Goal: Book appointment/travel/reservation

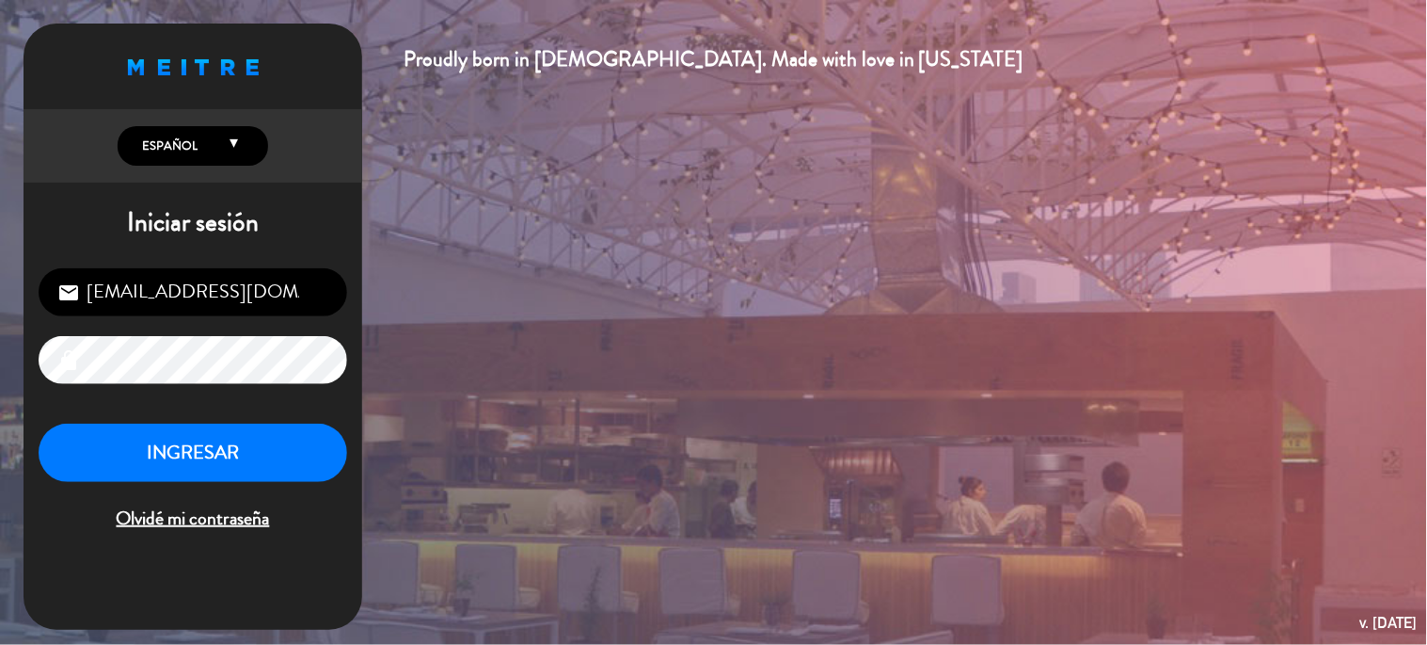
click at [175, 466] on button "INGRESAR" at bounding box center [193, 452] width 309 height 59
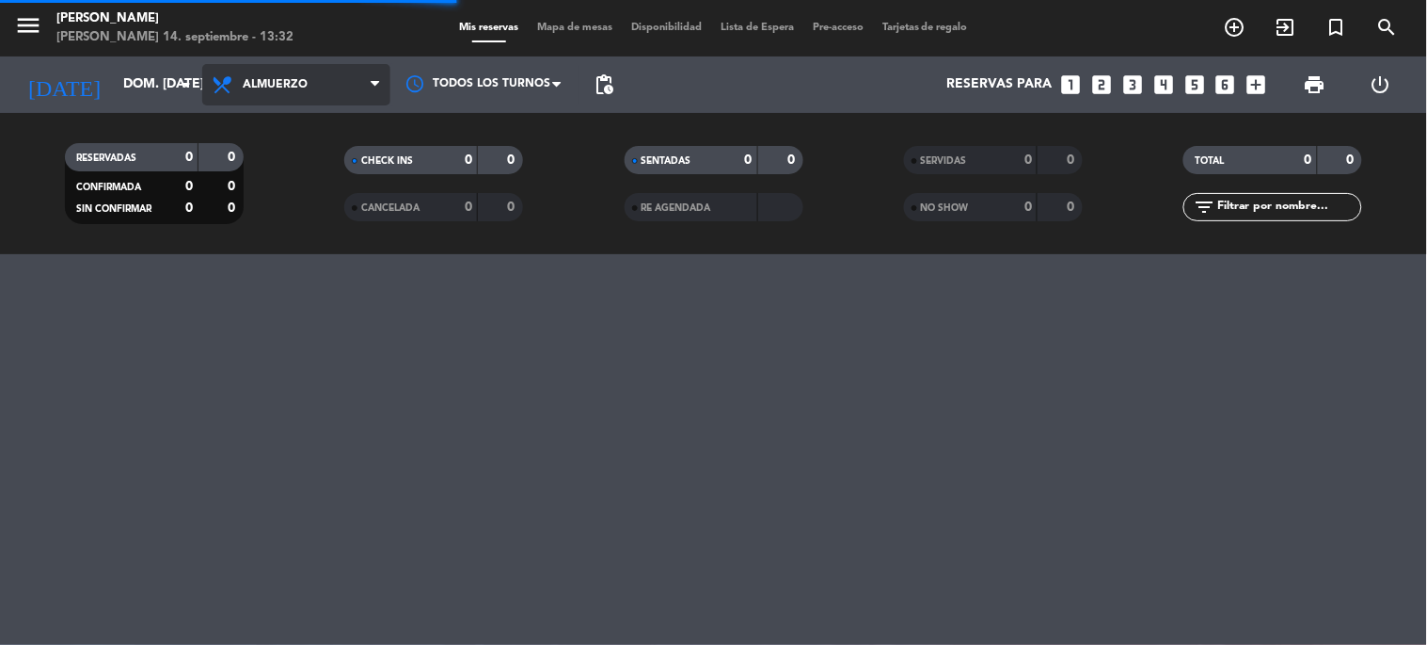
click at [324, 82] on span "Almuerzo" at bounding box center [296, 84] width 188 height 41
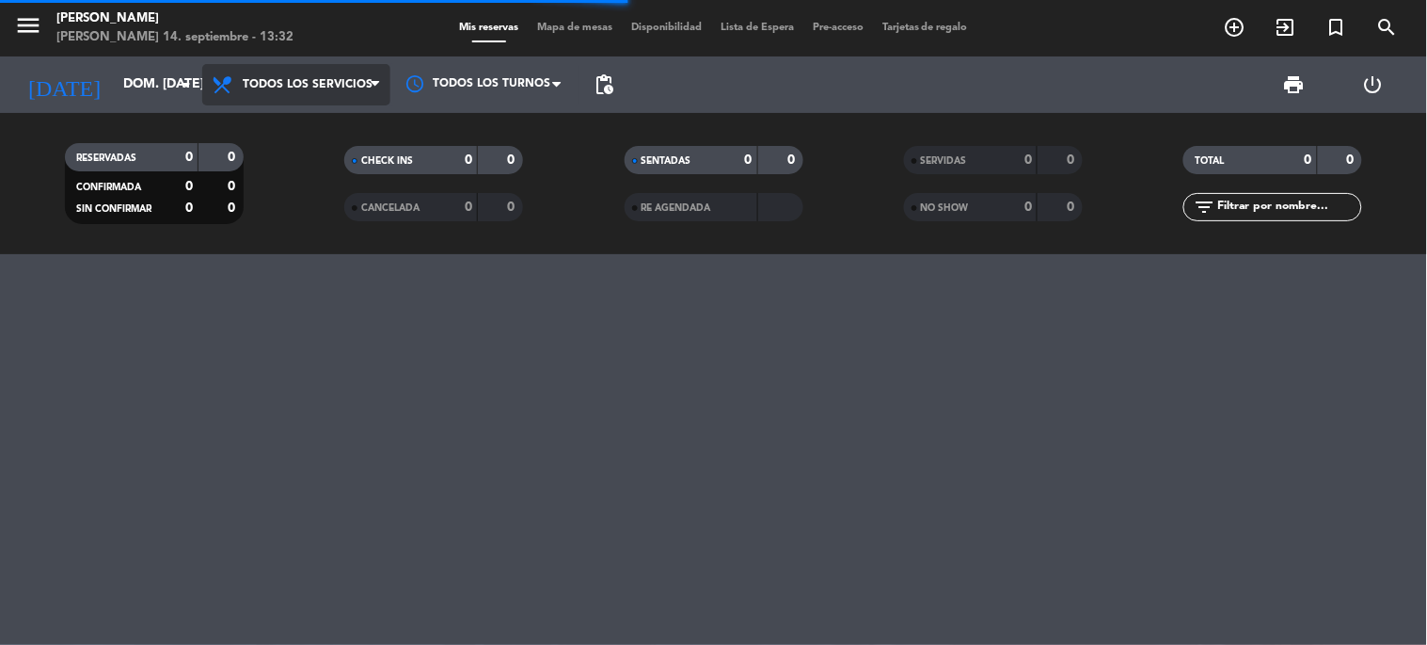
click at [306, 124] on div "menu Sharewood [PERSON_NAME] 14. septiembre - 13:32 Mis reservas Mapa de mesas …" at bounding box center [713, 127] width 1427 height 254
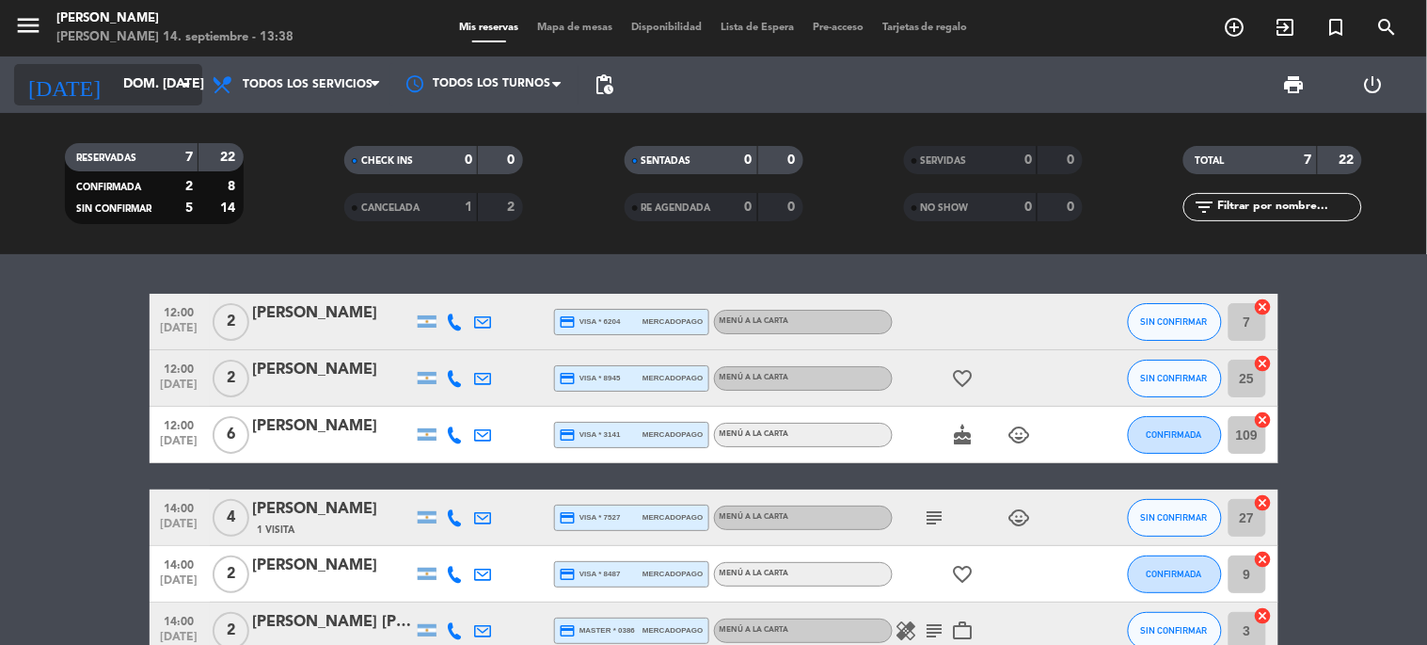
click at [144, 77] on input "dom. [DATE]" at bounding box center [203, 85] width 179 height 34
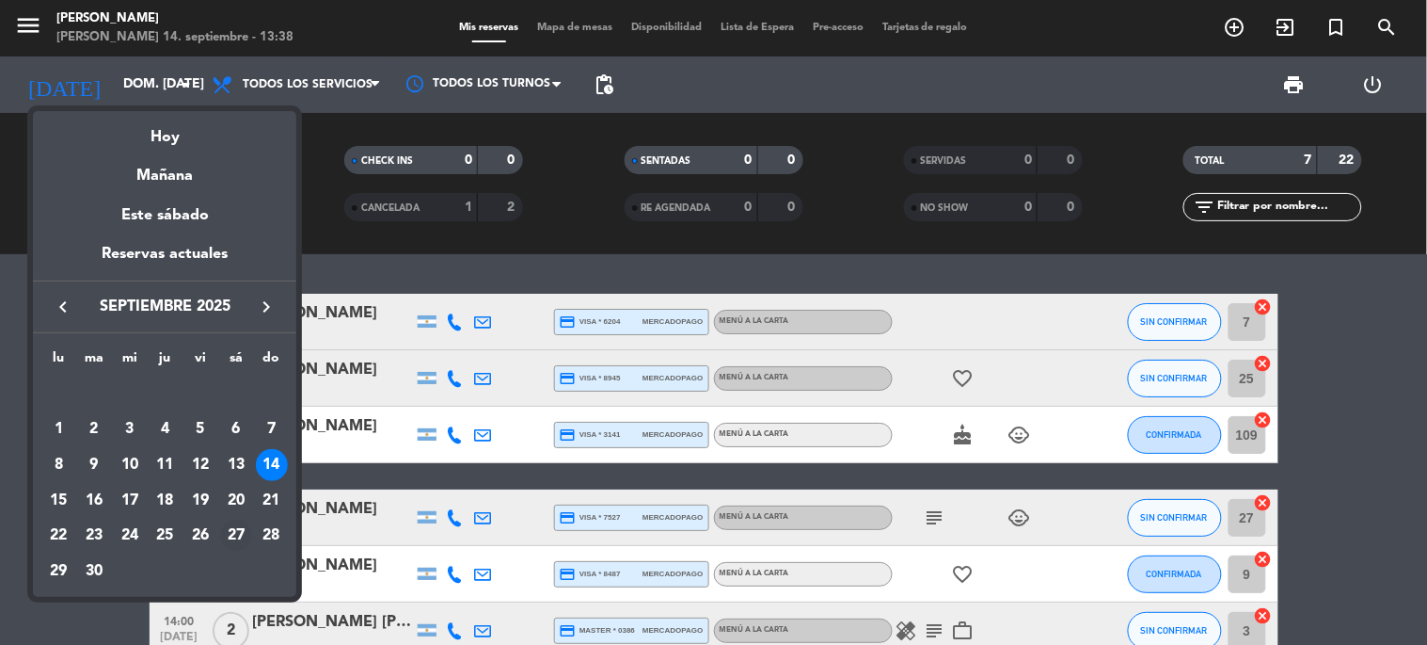
click at [235, 534] on div "27" at bounding box center [236, 535] width 32 height 32
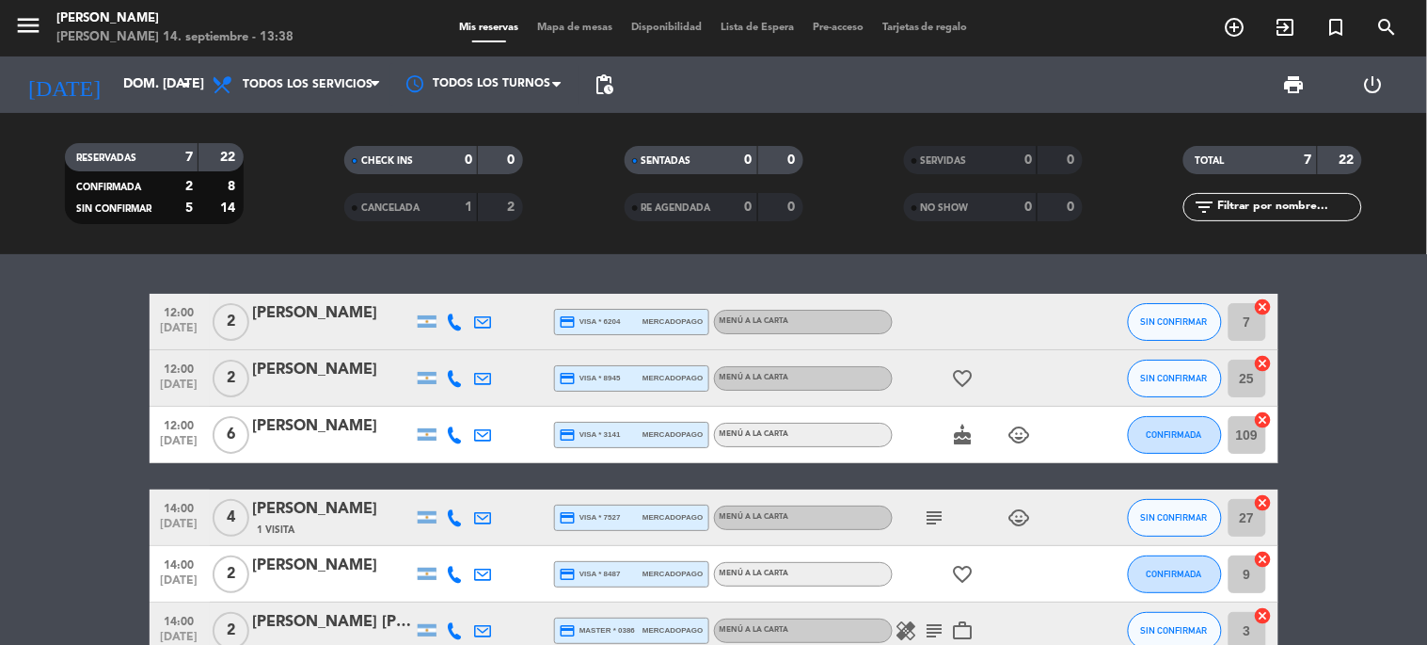
type input "sáb. [DATE]"
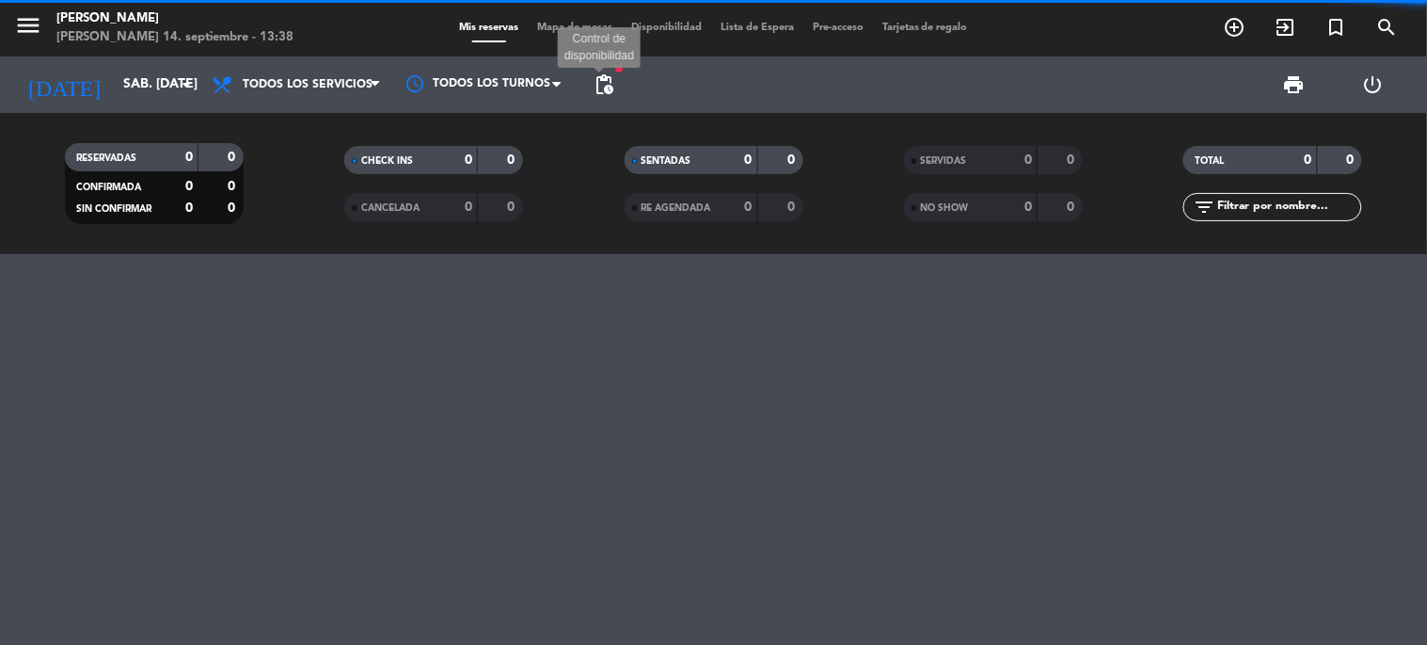
click at [605, 83] on span "pending_actions" at bounding box center [604, 84] width 23 height 23
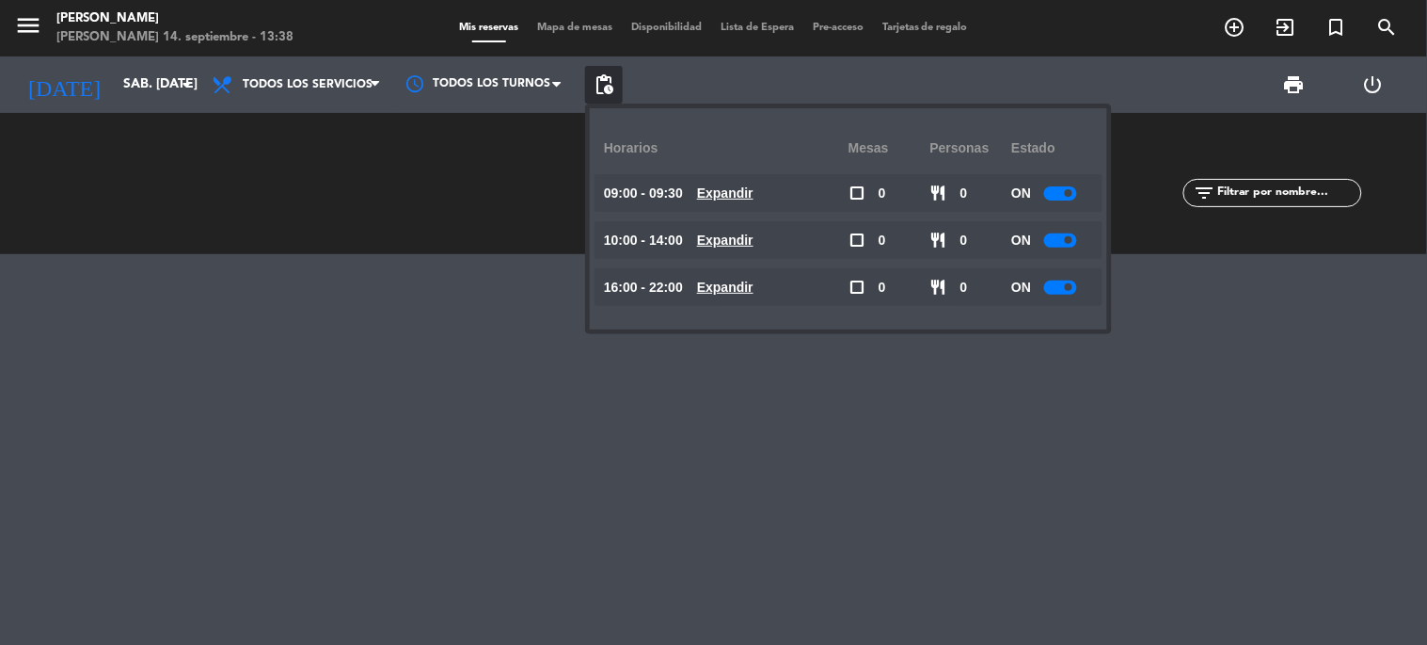
click at [754, 287] on u "Expandir" at bounding box center [725, 286] width 56 height 15
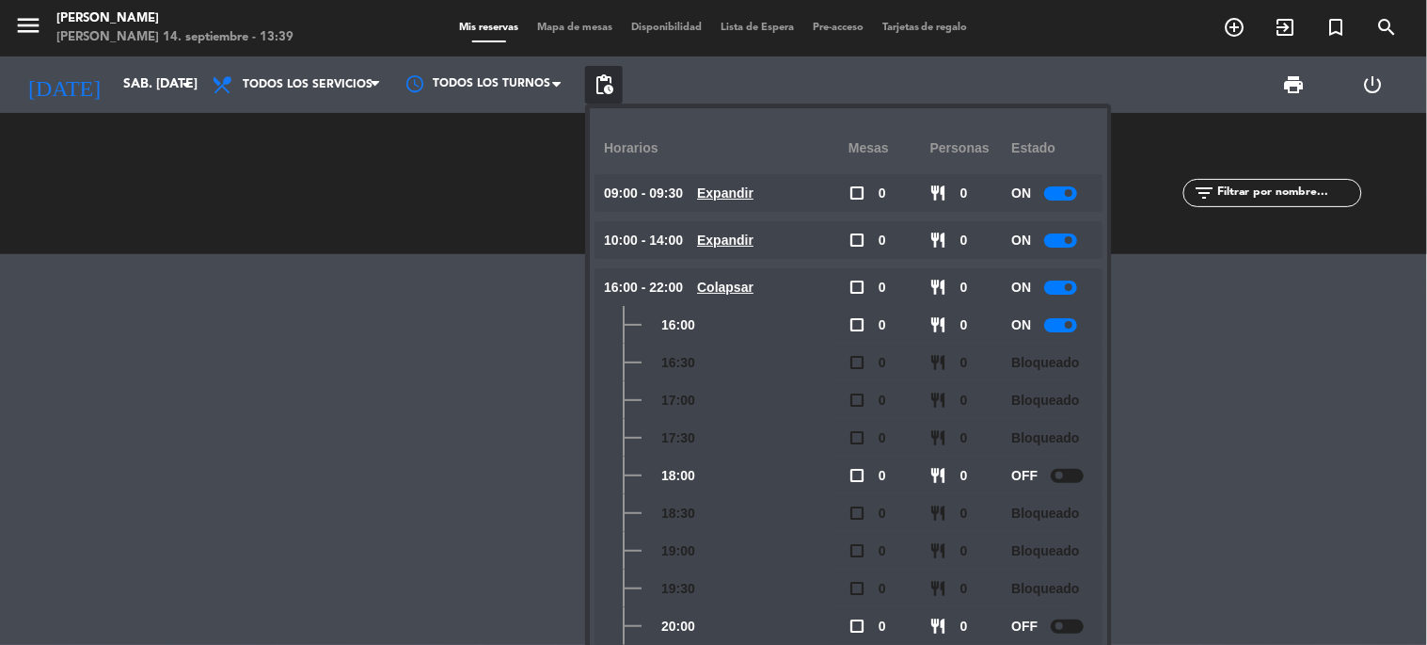
click at [1071, 475] on div at bounding box center [1067, 476] width 33 height 14
click at [1324, 24] on span "turned_in_not" at bounding box center [1337, 27] width 51 height 32
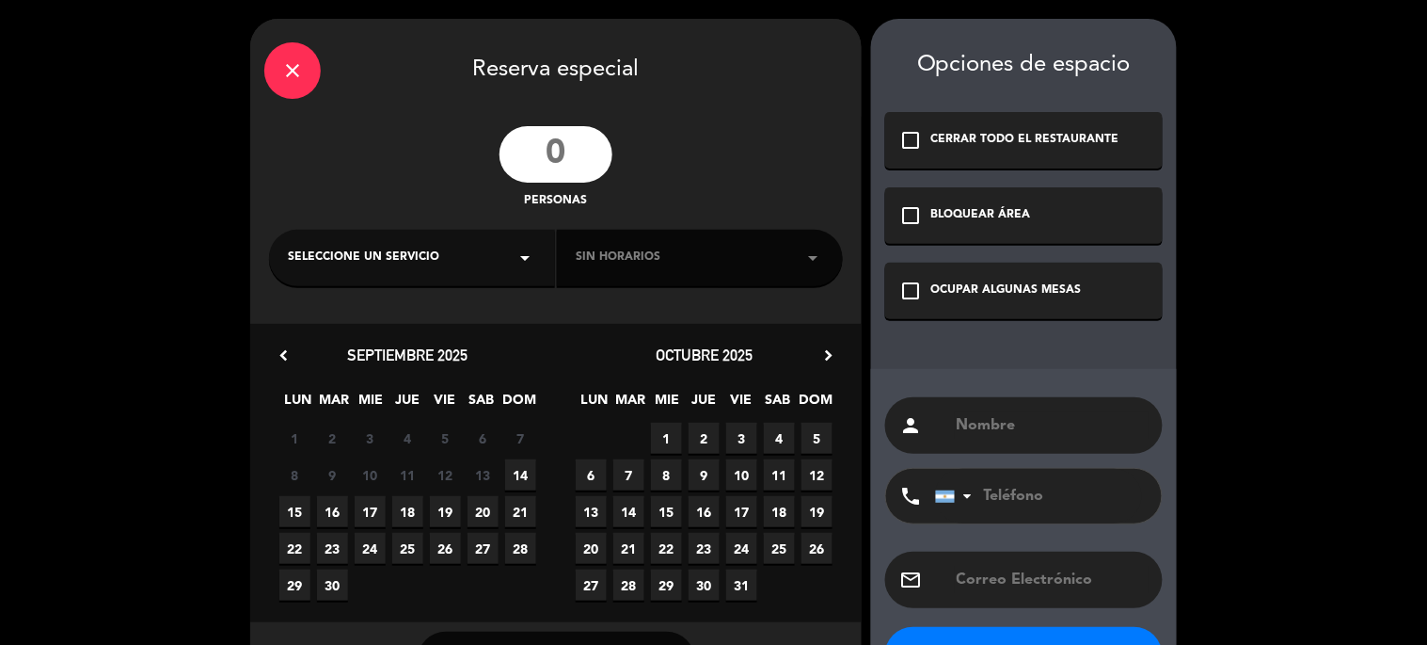
click at [1325, 24] on div "close Reserva especial personas Seleccione un servicio arrow_drop_down Sin hora…" at bounding box center [713, 358] width 1427 height 716
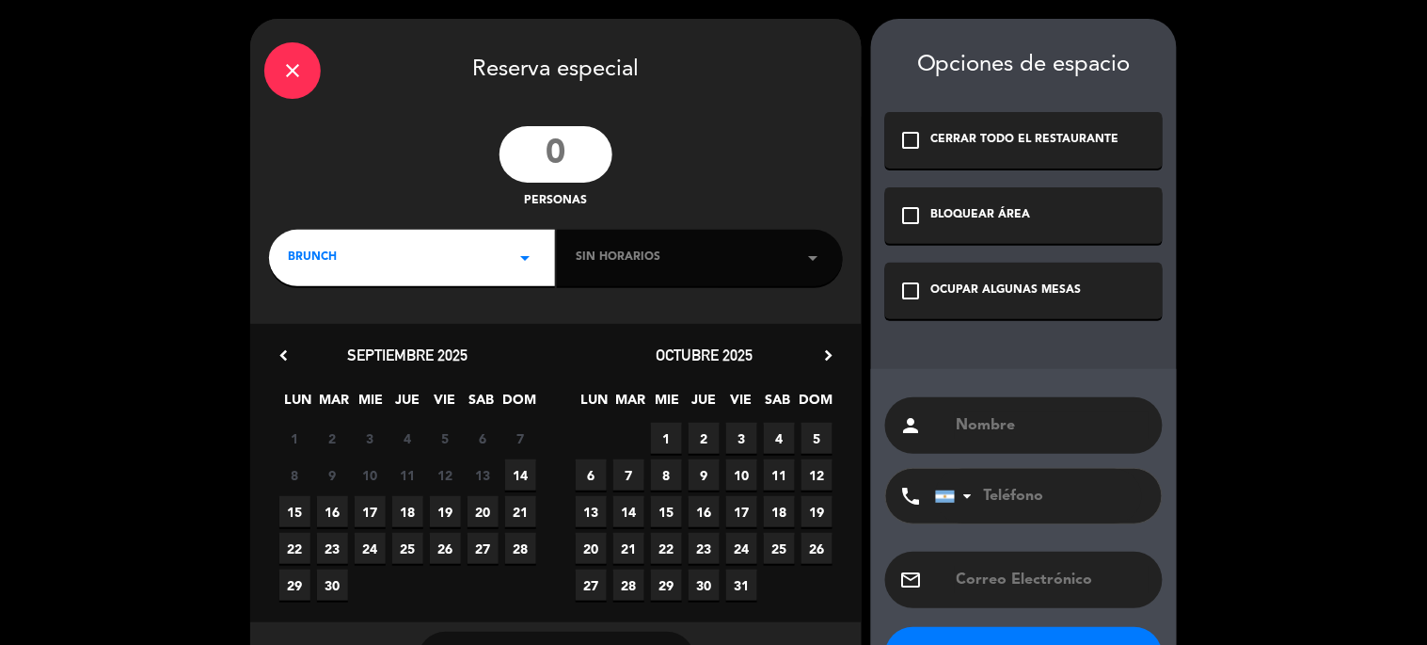
click at [540, 162] on input "number" at bounding box center [556, 154] width 113 height 56
type input "45"
click at [503, 254] on div "BRUNCH arrow_drop_down" at bounding box center [412, 258] width 286 height 56
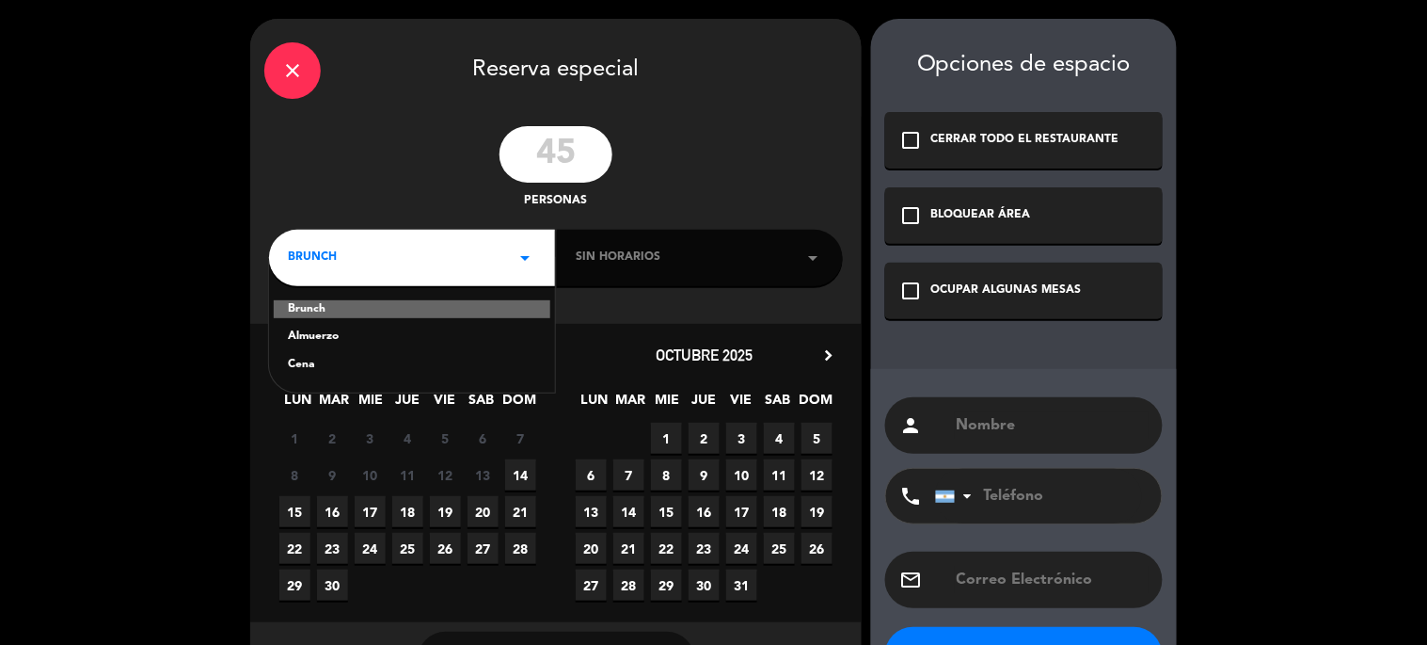
click at [315, 337] on div "Almuerzo" at bounding box center [412, 336] width 248 height 19
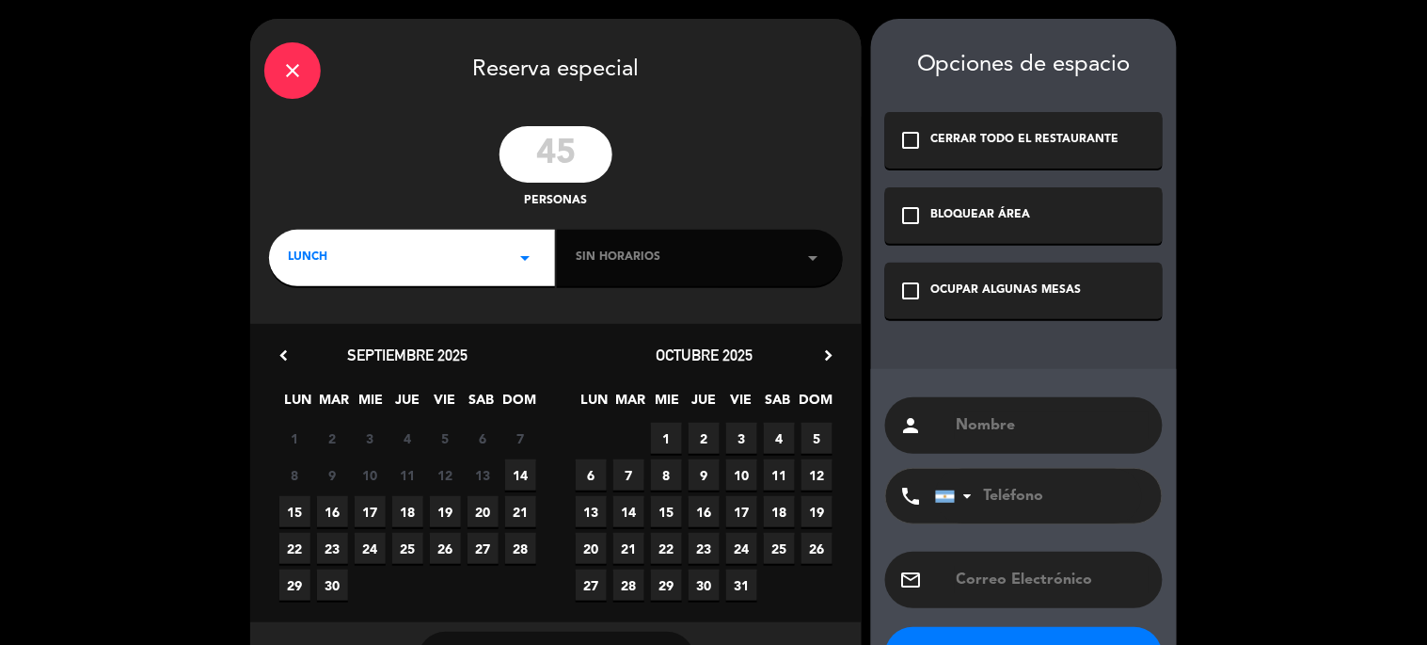
click at [591, 263] on span "Sin horarios" at bounding box center [618, 257] width 85 height 19
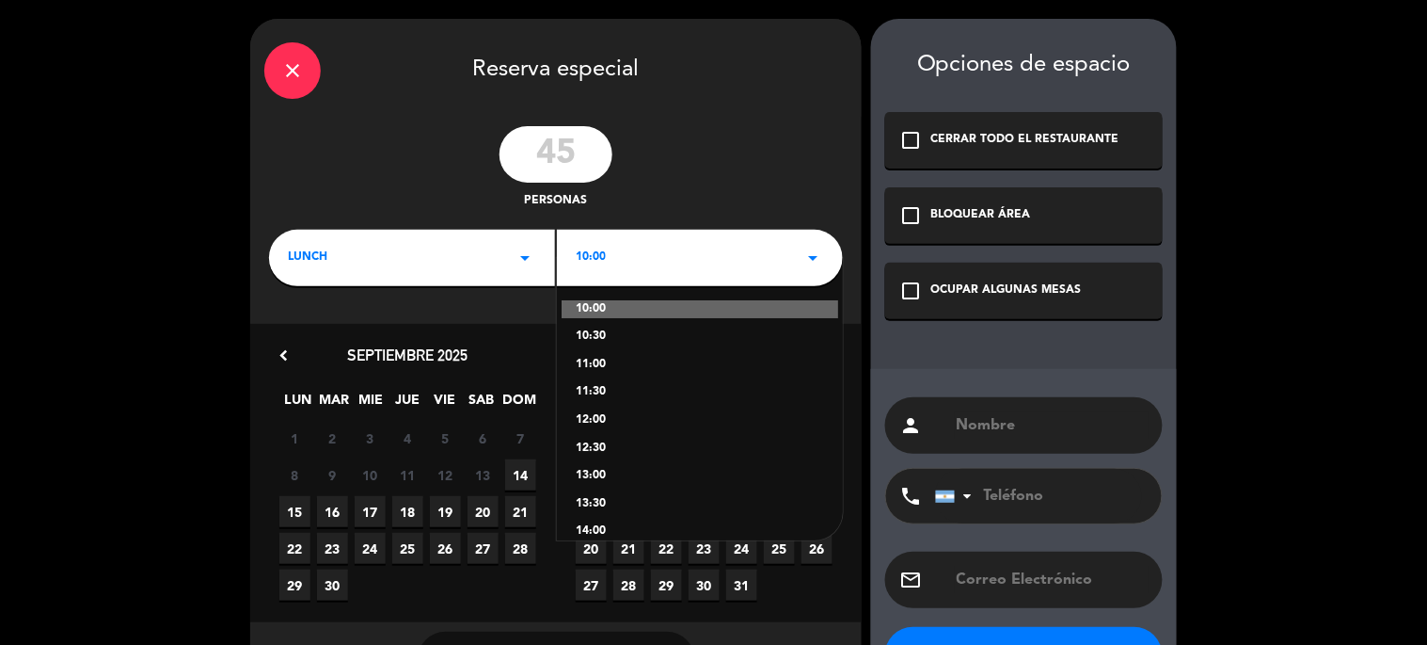
click at [613, 496] on div "13:30" at bounding box center [700, 504] width 248 height 19
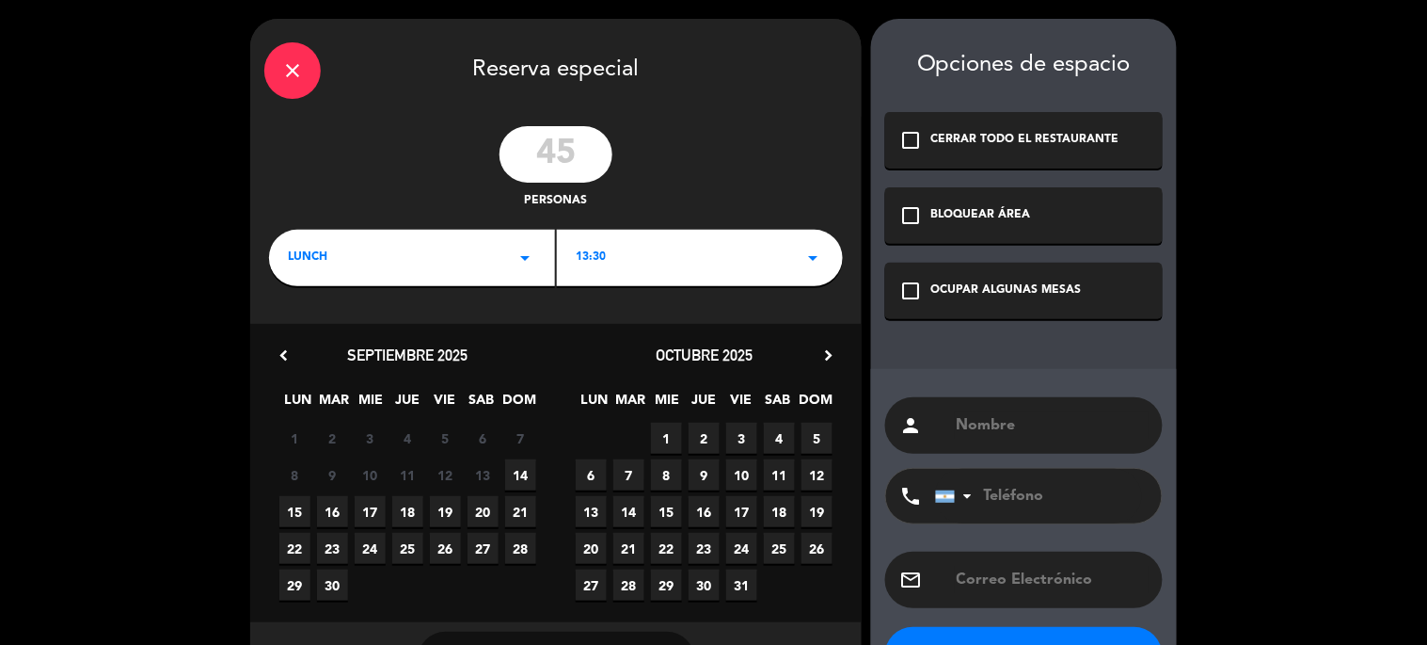
click at [476, 543] on span "27" at bounding box center [483, 548] width 31 height 31
click at [1016, 295] on div "OCUPAR ALGUNAS MESAS" at bounding box center [1006, 290] width 151 height 19
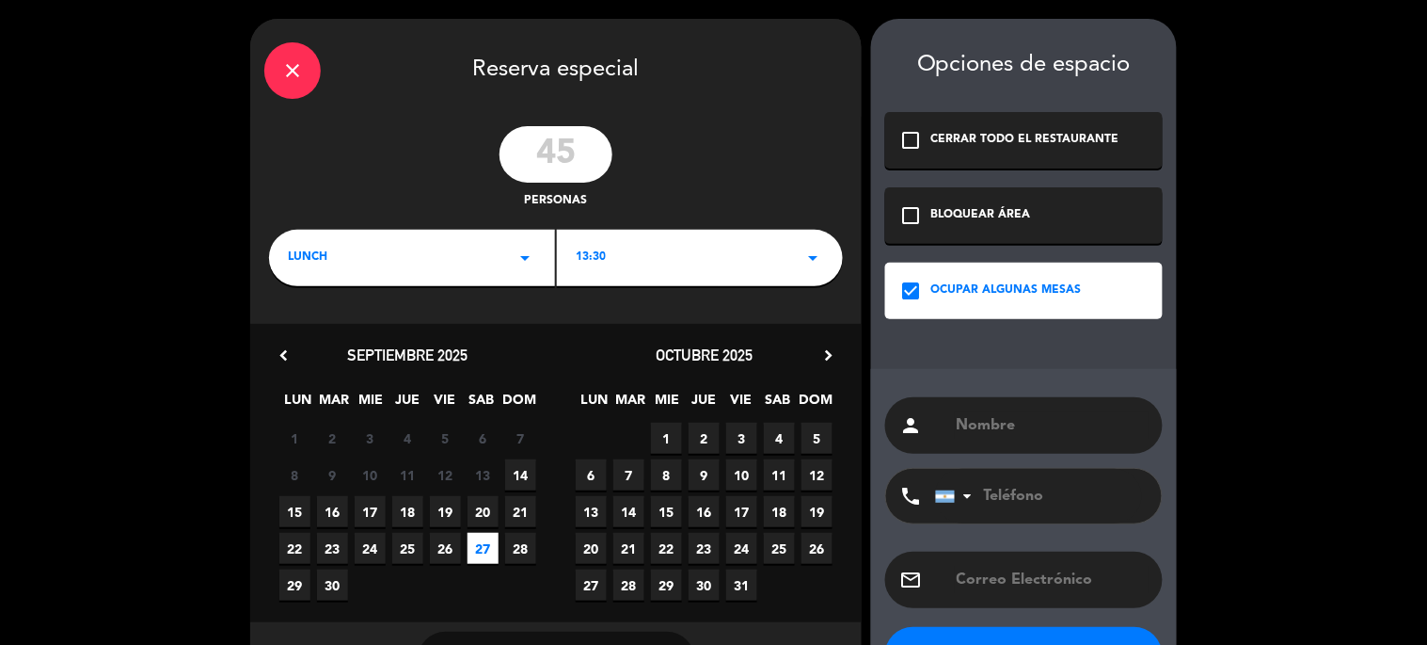
click at [985, 435] on input "text" at bounding box center [1052, 425] width 194 height 26
type input "SOL CUMPLEAÑOS U"
click at [1044, 632] on button "RESERVE" at bounding box center [1024, 655] width 278 height 56
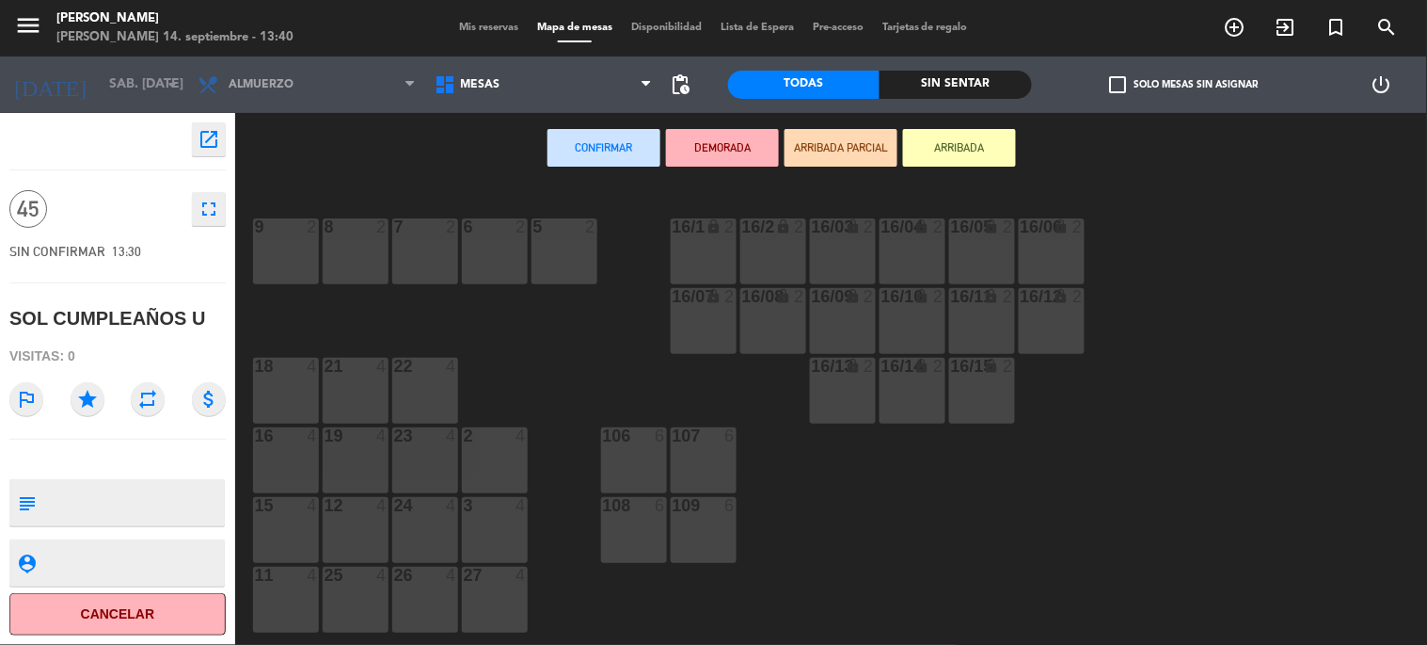
click at [489, 256] on div "6 2" at bounding box center [495, 251] width 66 height 66
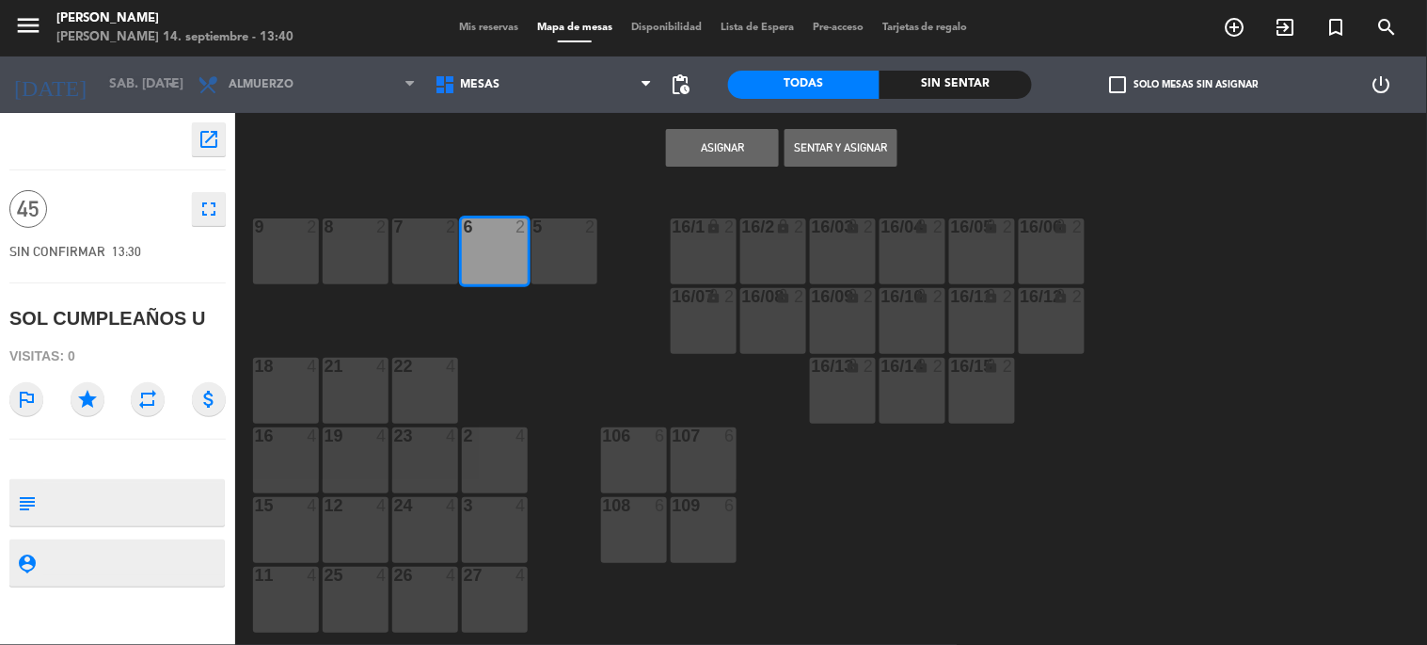
click at [804, 134] on button "Sentar y Asignar" at bounding box center [841, 148] width 113 height 38
